Goal: Navigation & Orientation: Find specific page/section

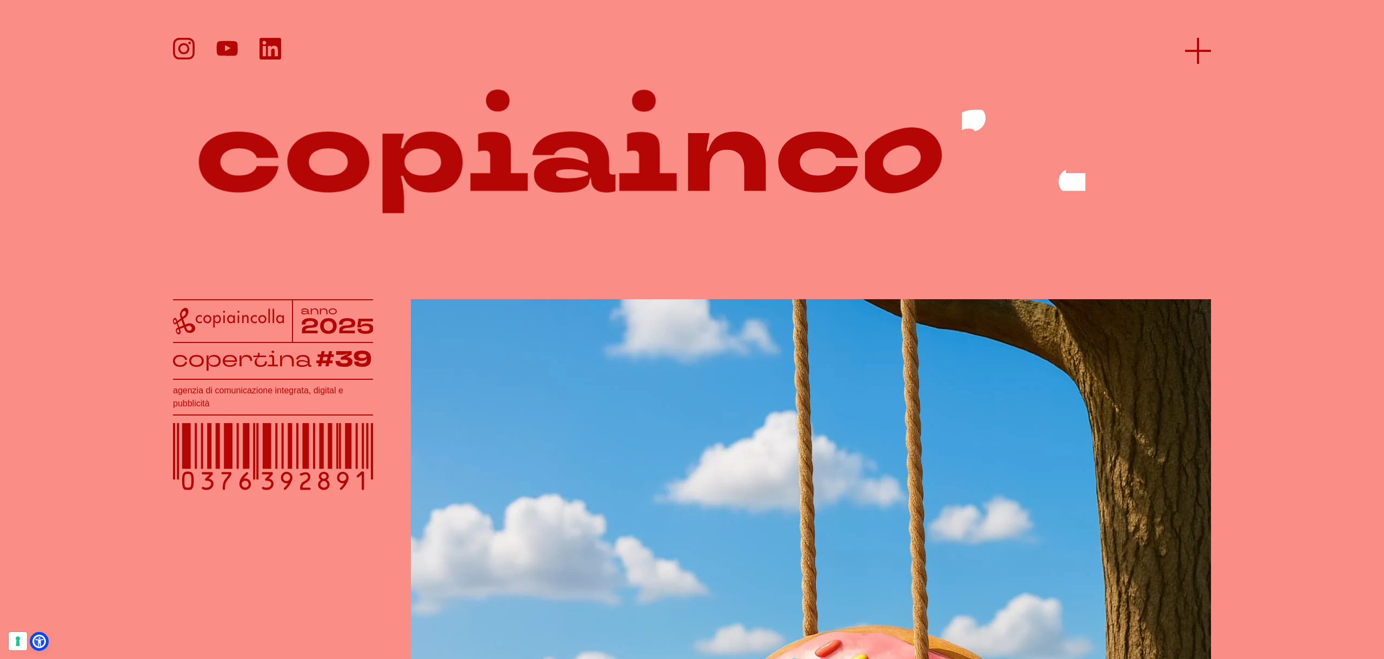
click at [1198, 48] on line at bounding box center [1198, 51] width 0 height 26
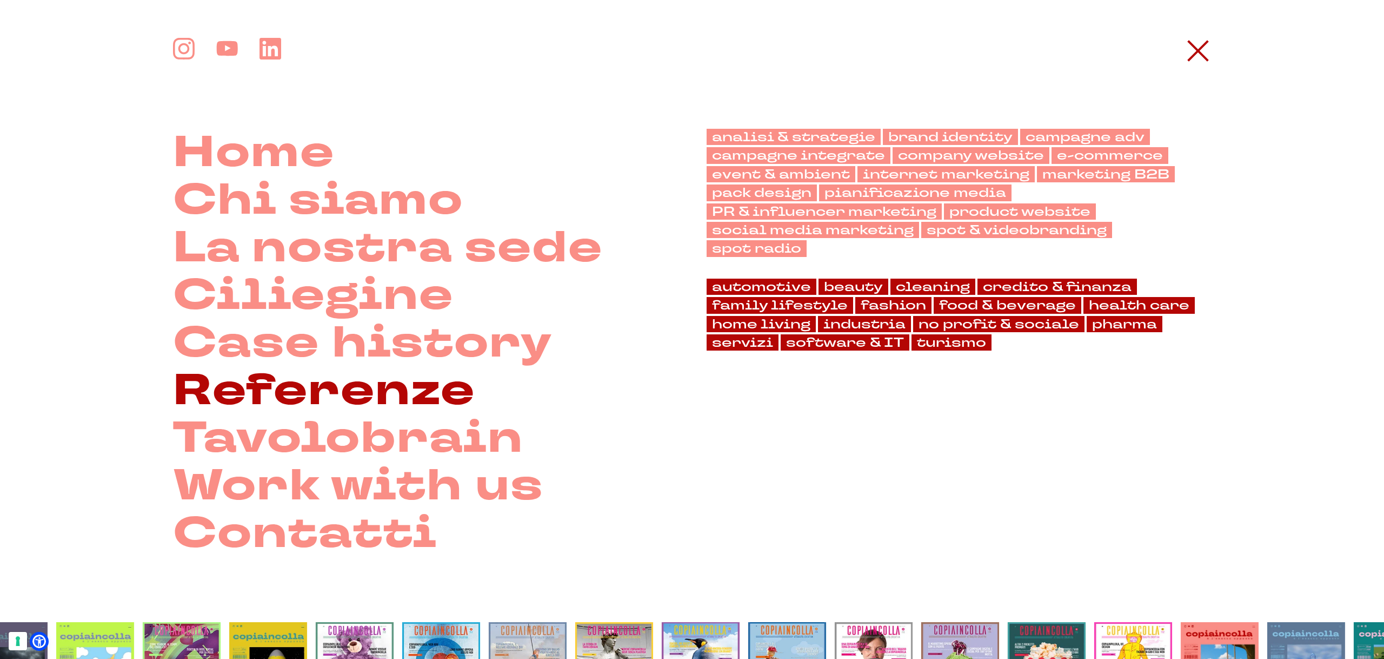
drag, startPoint x: 261, startPoint y: 386, endPoint x: 278, endPoint y: 389, distance: 17.2
click at [262, 386] on link "Referenze" at bounding box center [324, 391] width 302 height 48
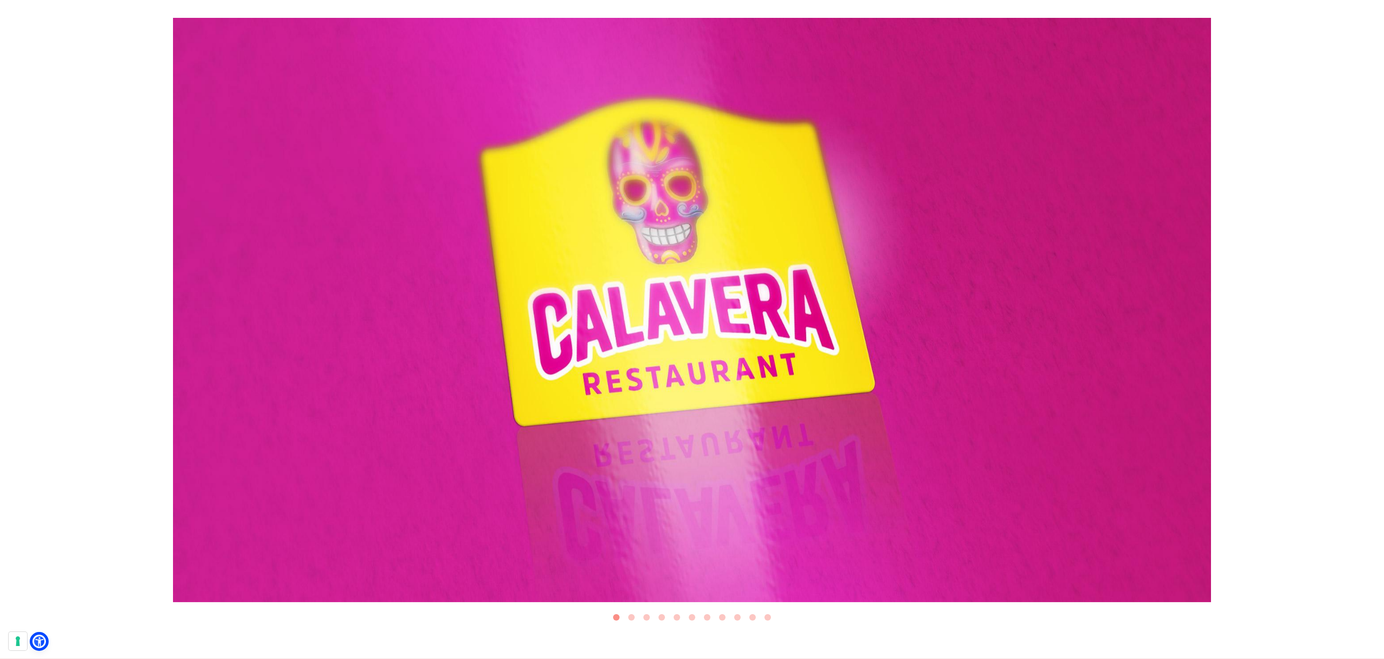
scroll to position [340, 0]
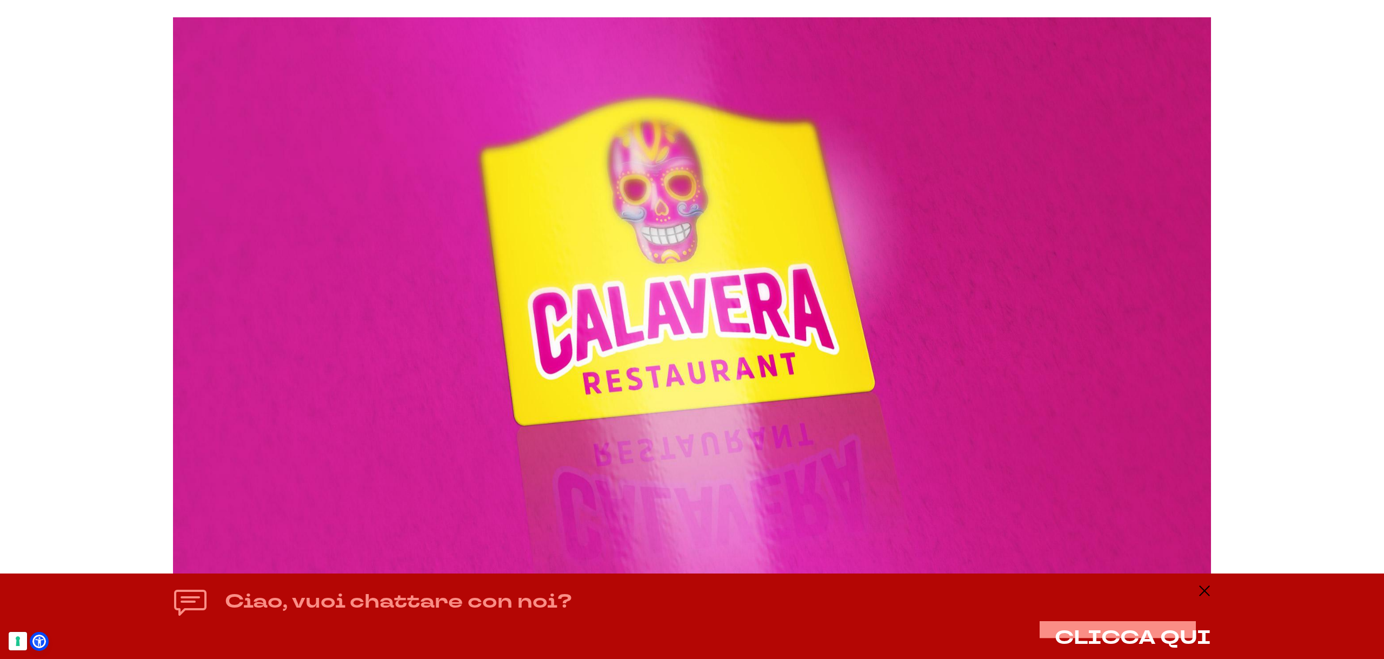
drag, startPoint x: 1208, startPoint y: 590, endPoint x: 1189, endPoint y: 583, distance: 20.2
click at [1208, 590] on line at bounding box center [1204, 590] width 9 height 9
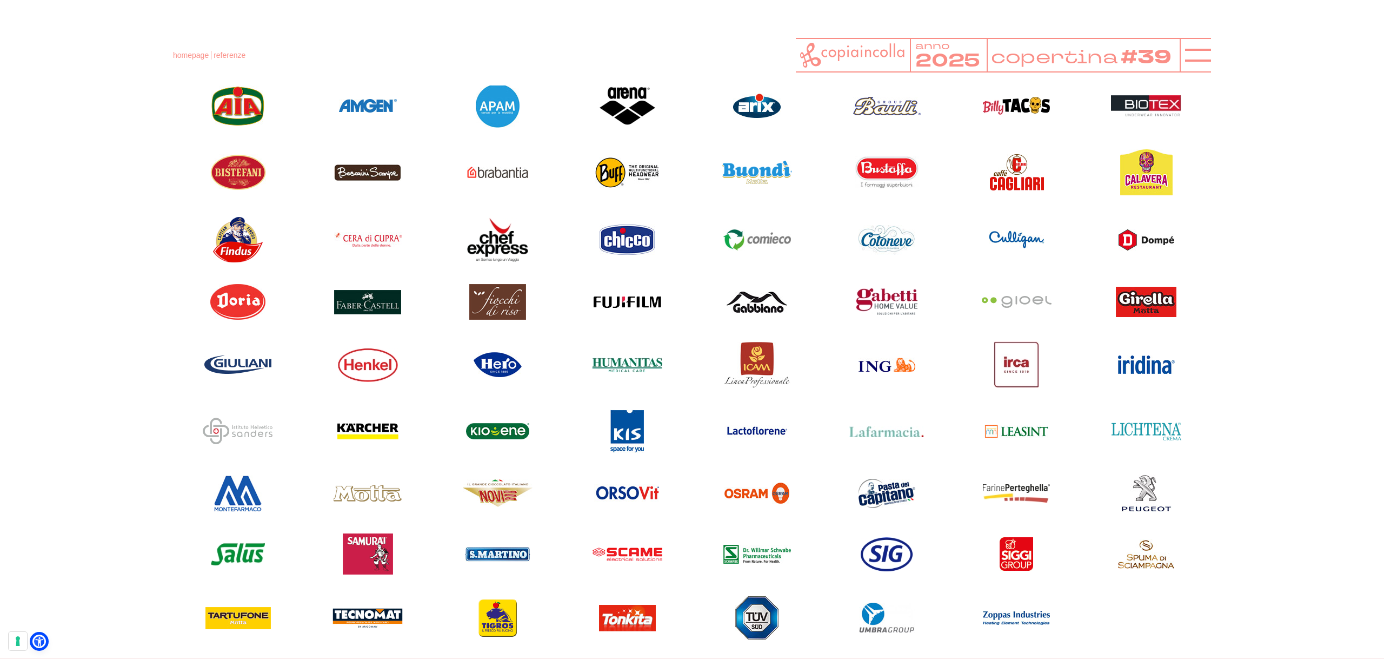
scroll to position [967, 0]
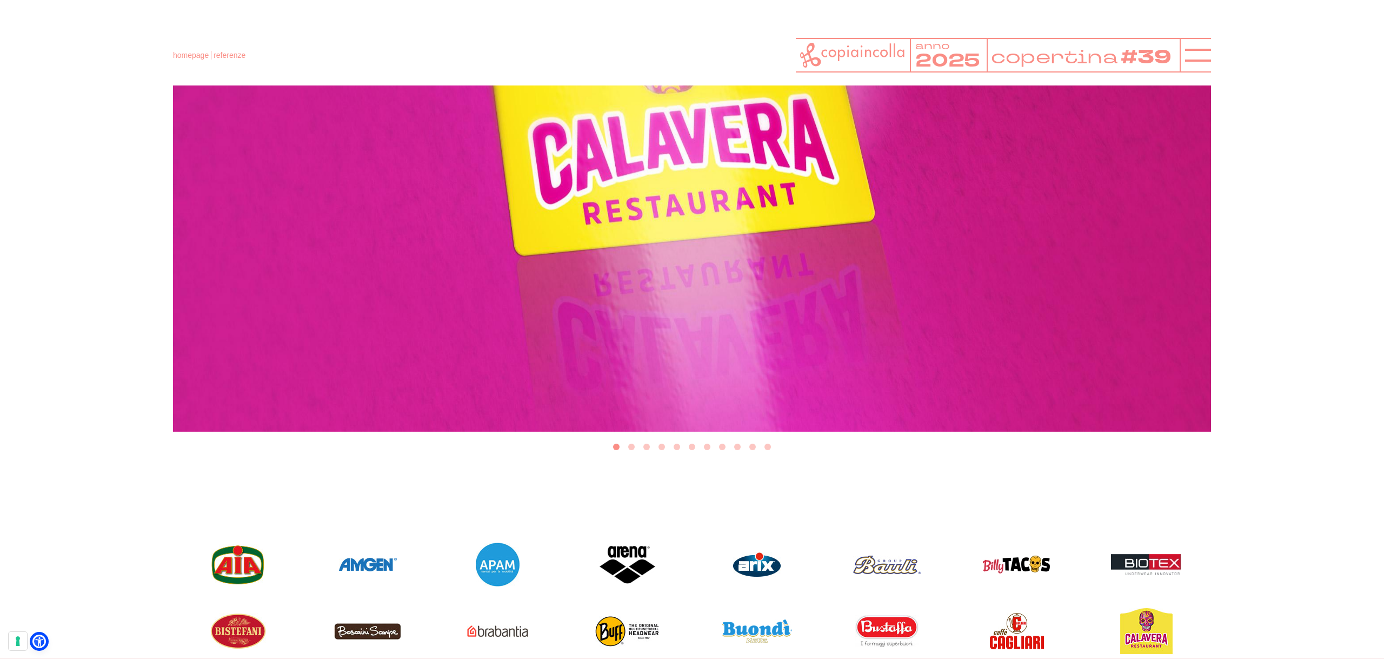
scroll to position [509, 0]
